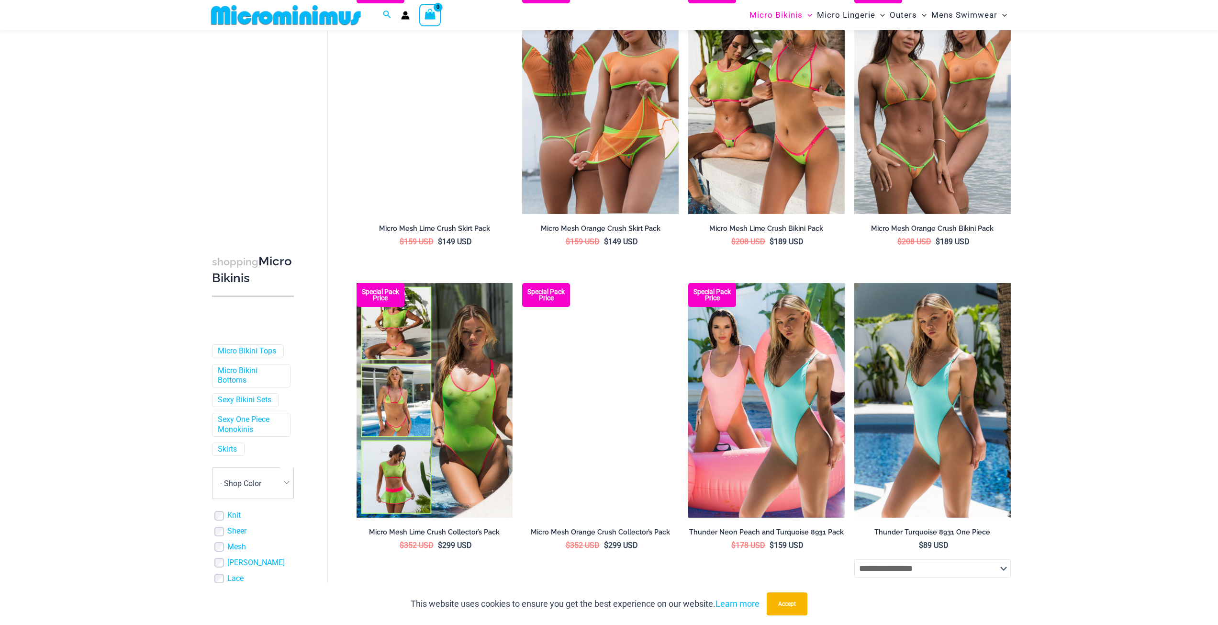
scroll to position [2145, 0]
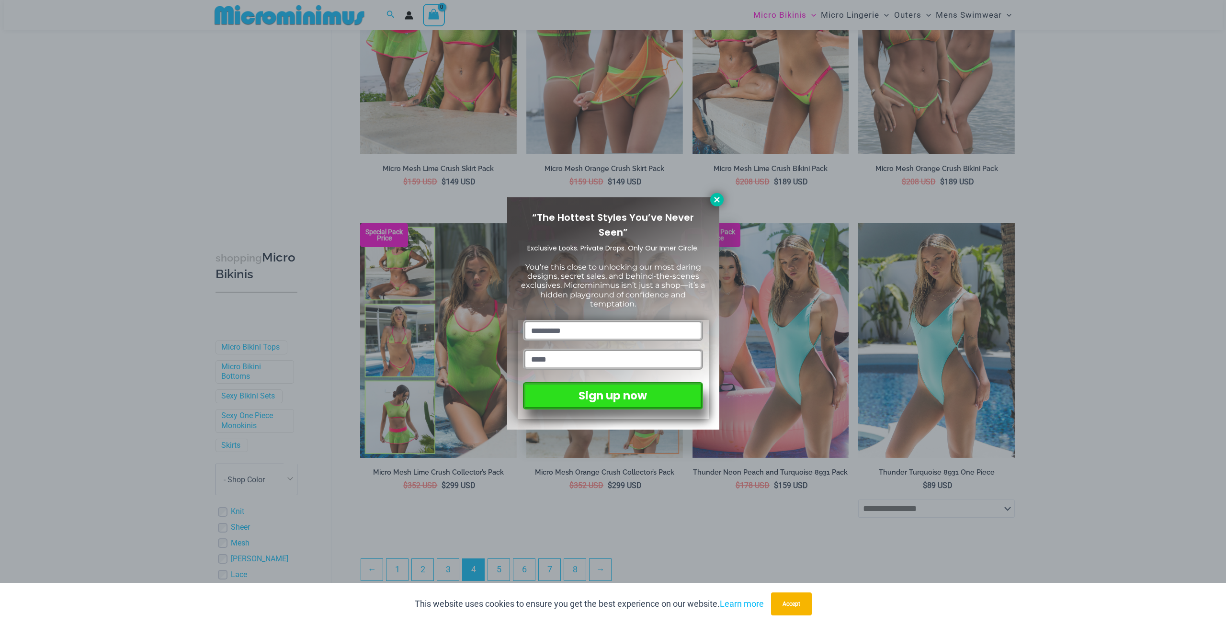
click at [717, 201] on icon at bounding box center [716, 199] width 5 height 5
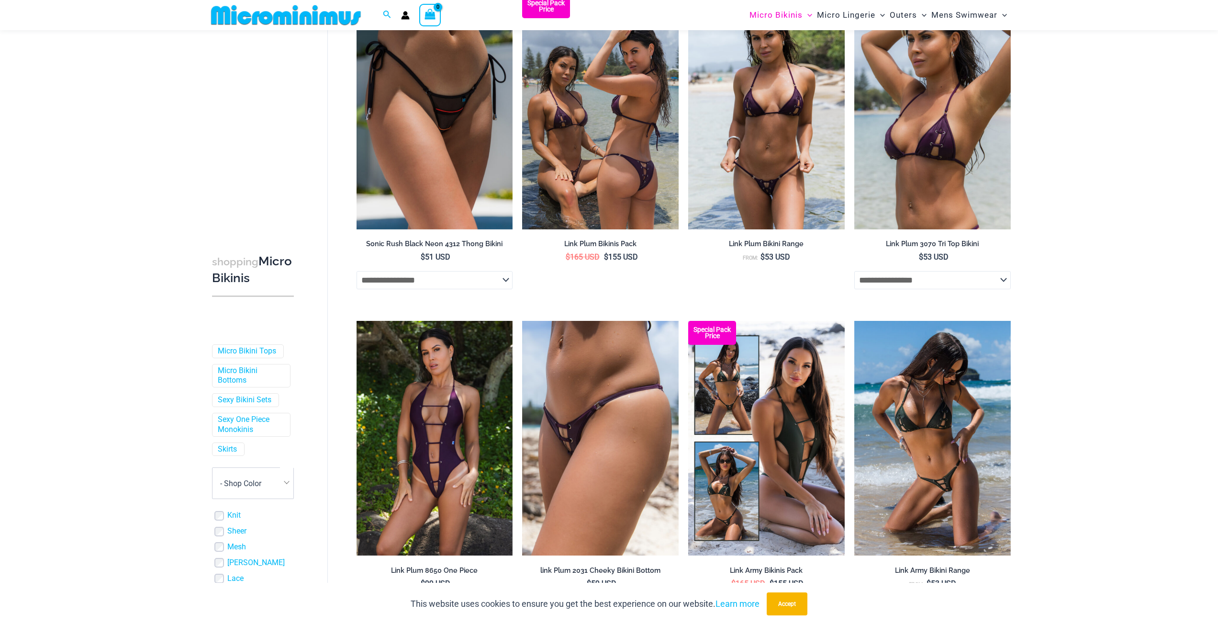
scroll to position [0, 0]
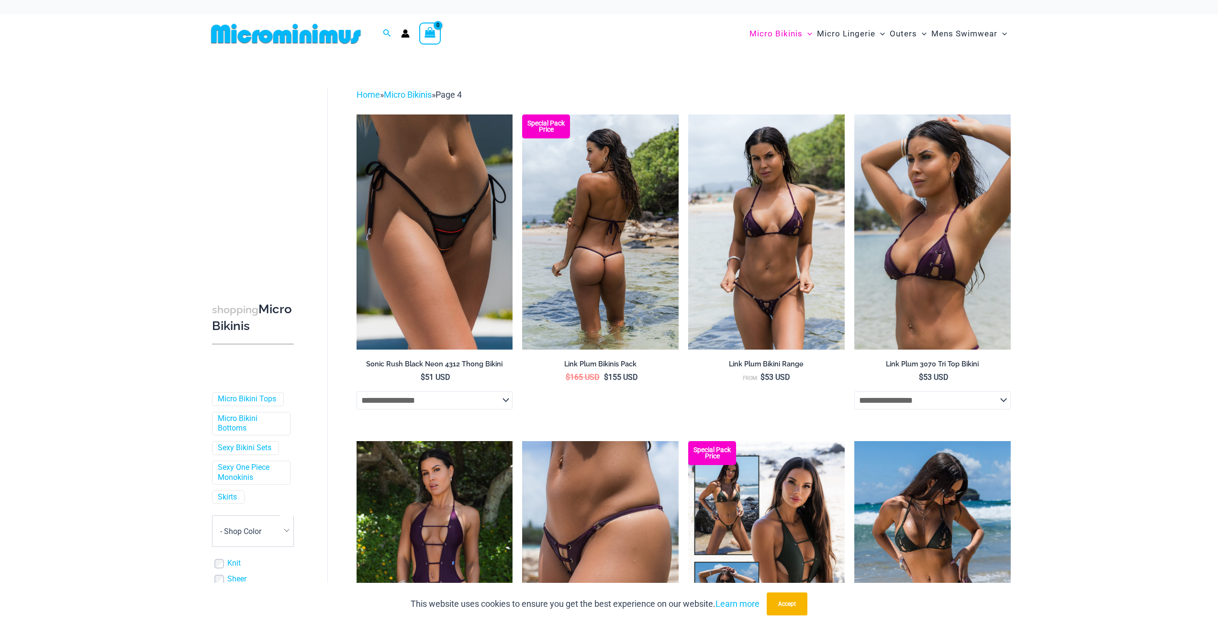
click at [608, 313] on img at bounding box center [600, 231] width 157 height 235
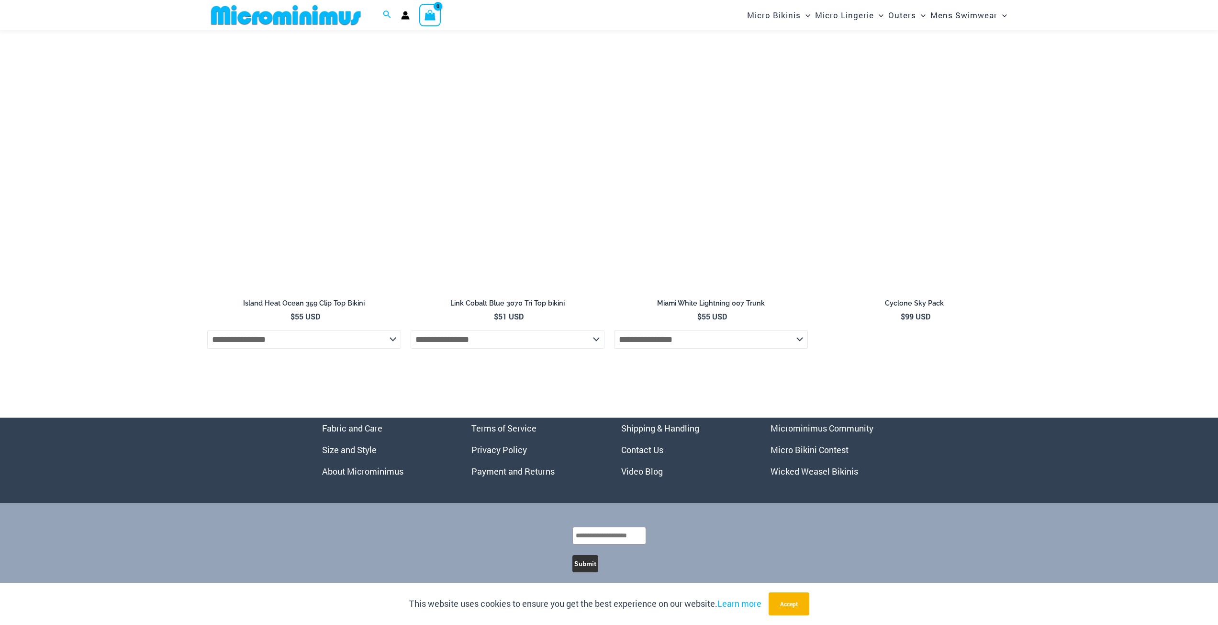
scroll to position [3952, 0]
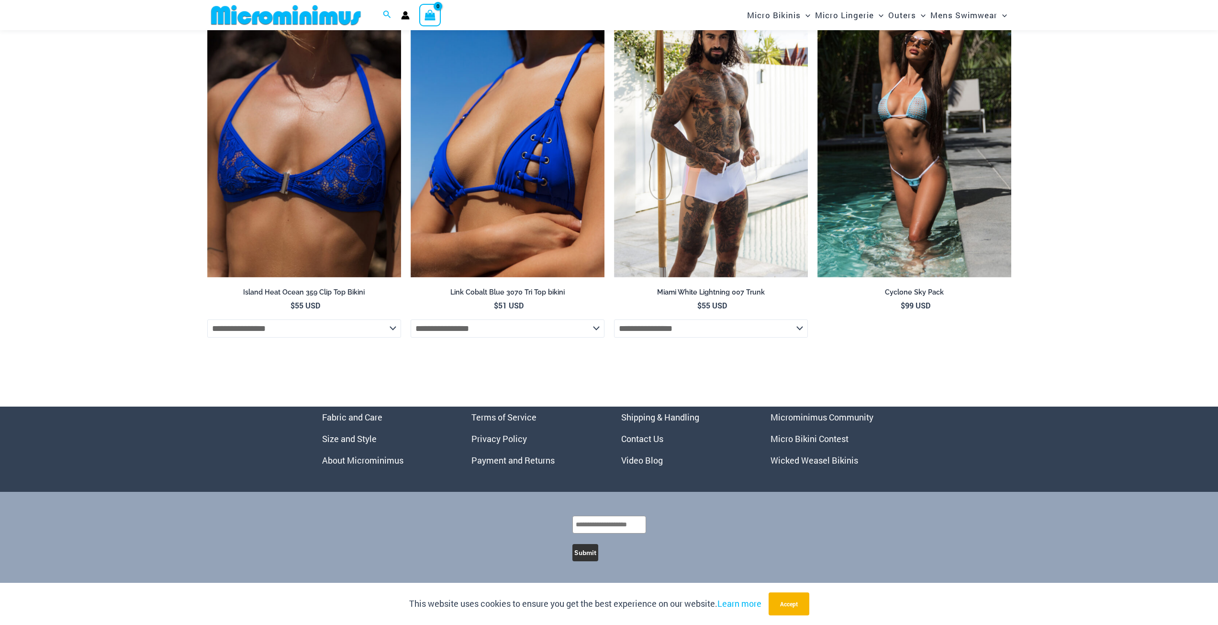
click at [798, 419] on link "Microminimus Community" at bounding box center [822, 416] width 103 height 11
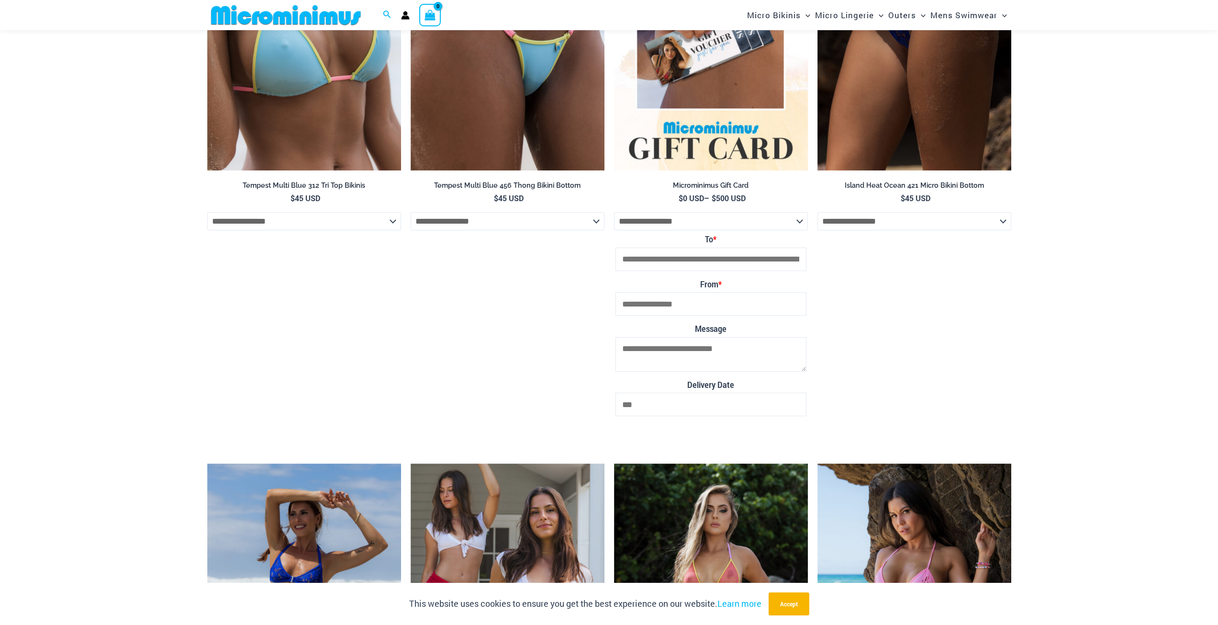
scroll to position [3043, 0]
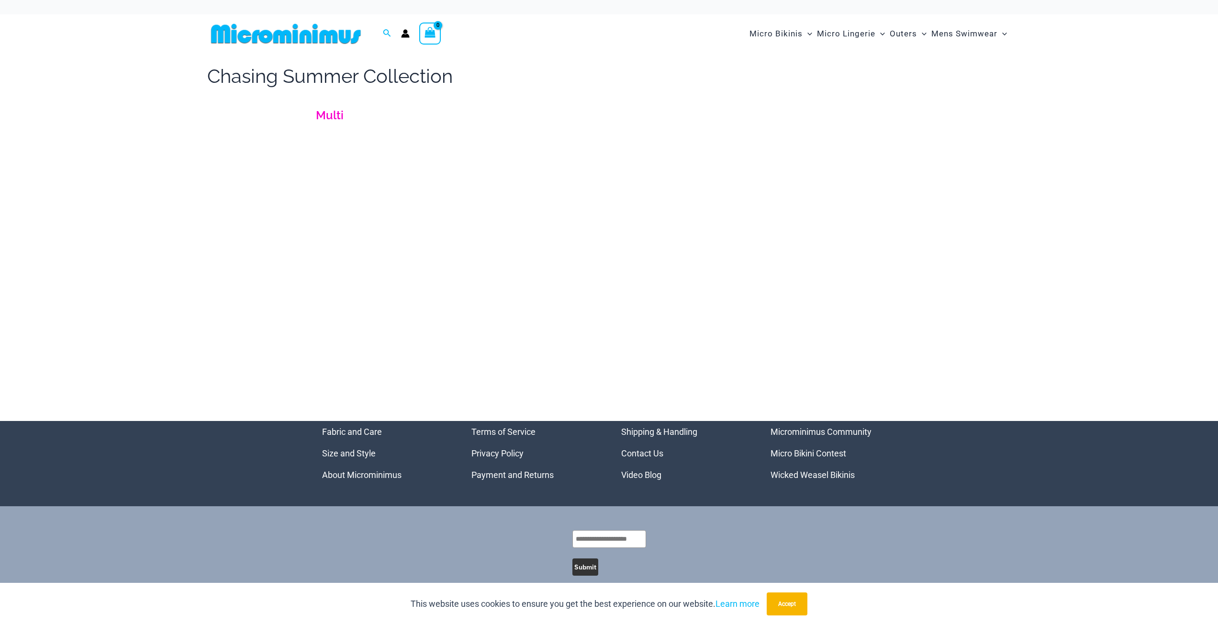
click at [335, 118] on link "Multi" at bounding box center [330, 115] width 28 height 14
